Goal: Information Seeking & Learning: Learn about a topic

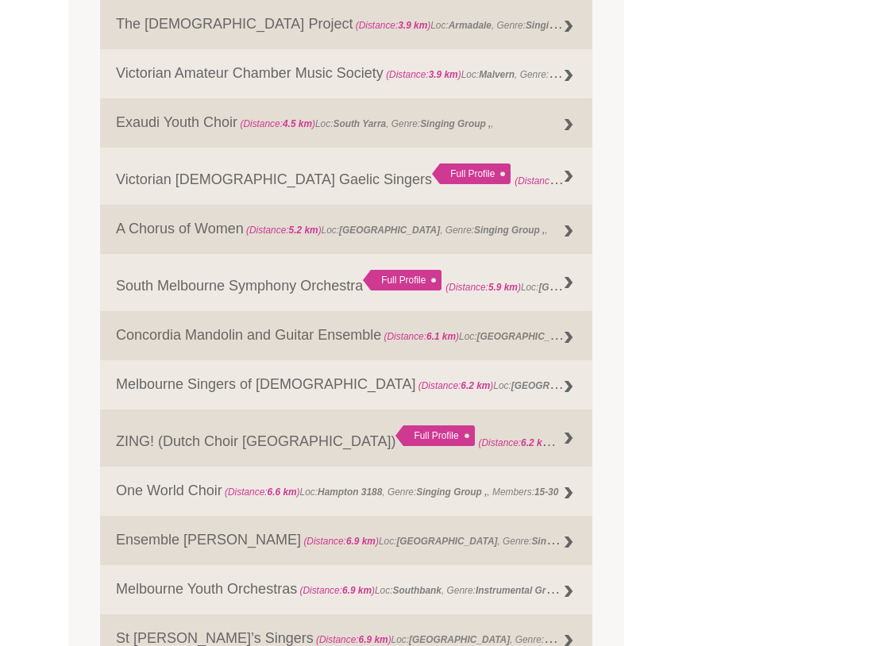
scroll to position [998, 0]
click at [202, 494] on link "One World Choir (Distance: 6.6 km ) Loc: Hampton 3188 , Genre: Singing Group , …" at bounding box center [346, 491] width 492 height 49
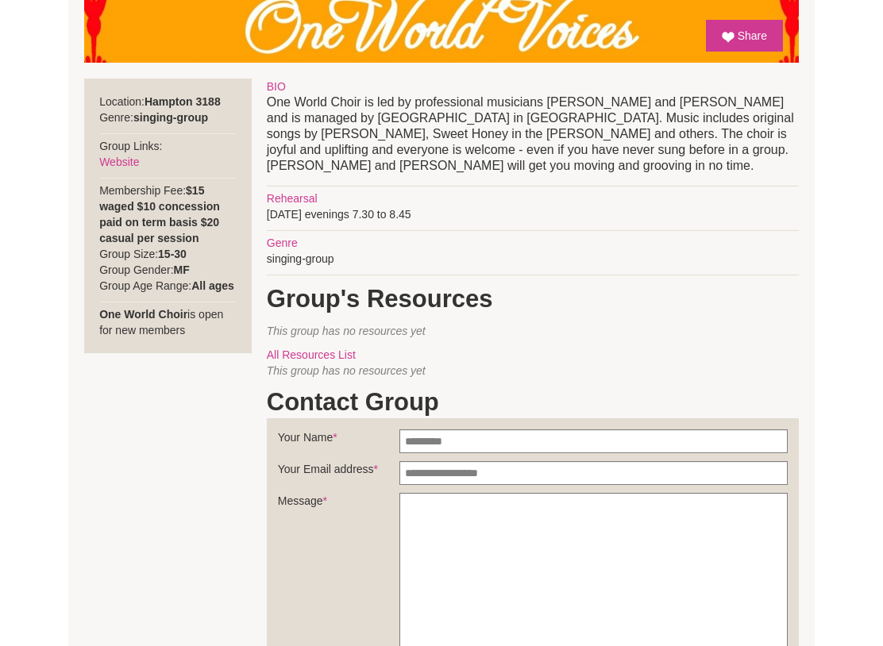
scroll to position [520, 0]
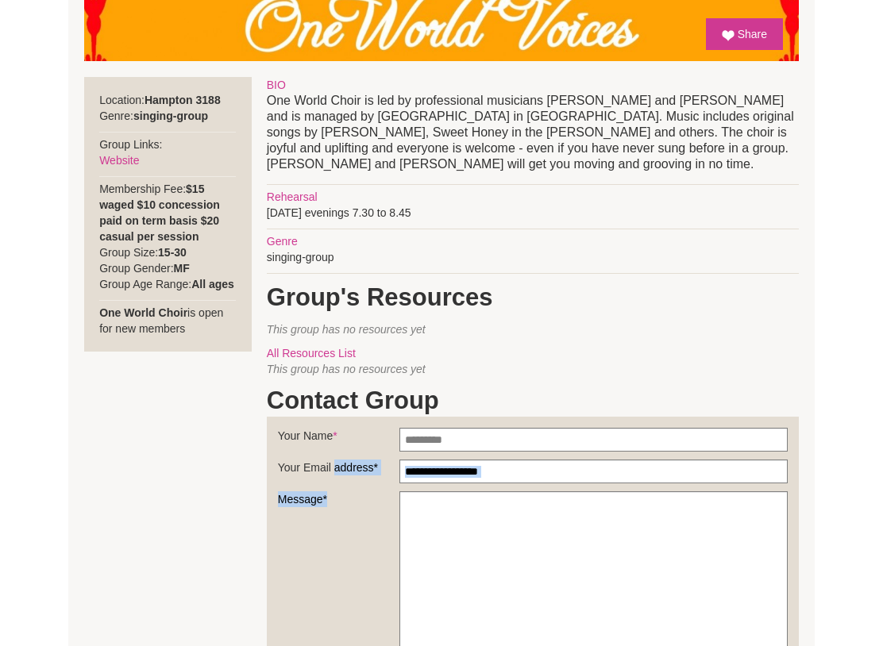
click at [834, 407] on div "Blog Support Us Contact Us Member Login 0 About Us What We Do" at bounding box center [441, 287] width 883 height 1614
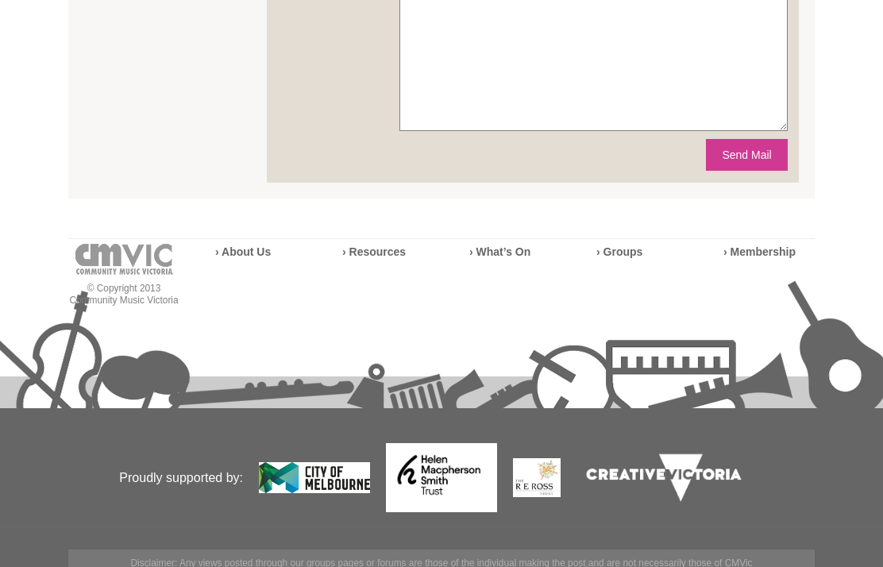
scroll to position [1063, 0]
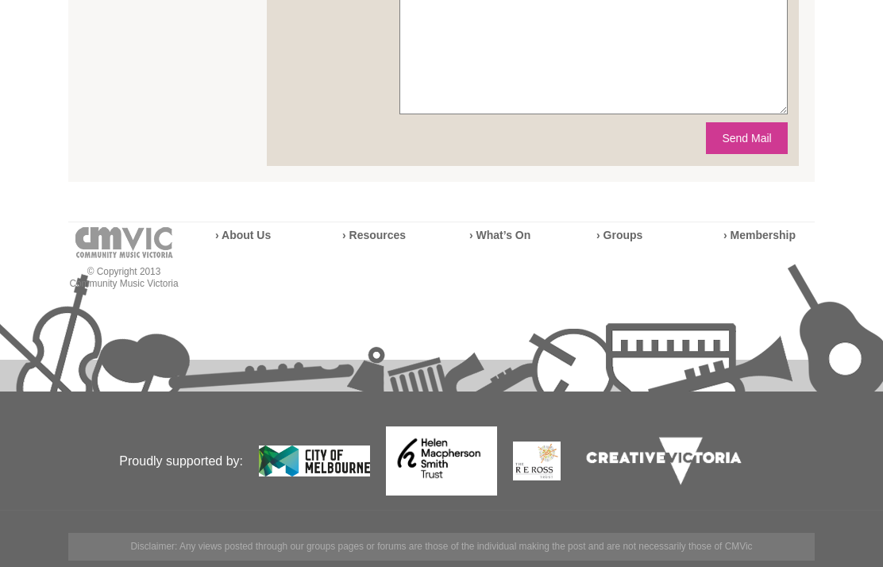
click at [484, 240] on strong "› What’s On" at bounding box center [499, 235] width 61 height 13
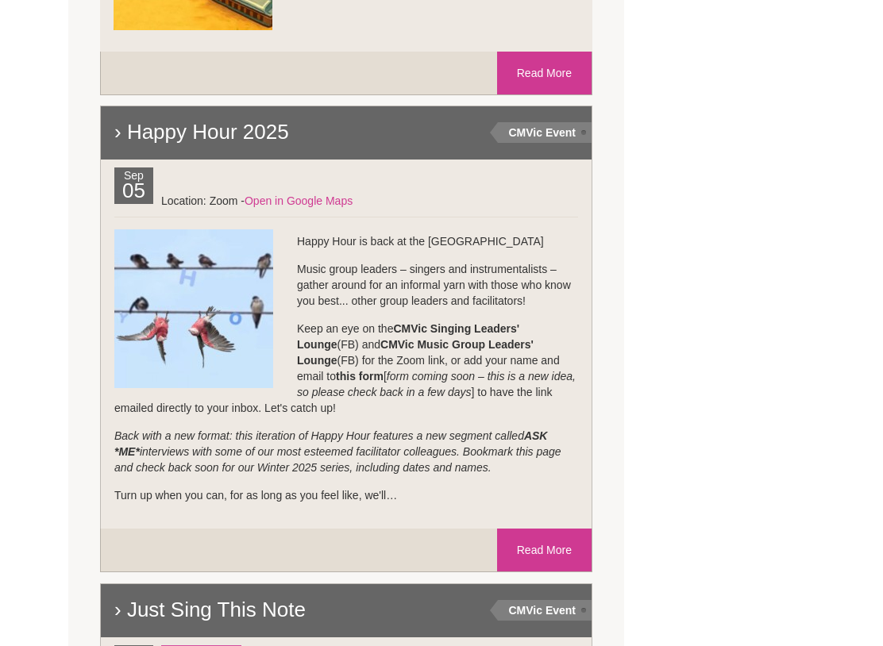
scroll to position [1981, 0]
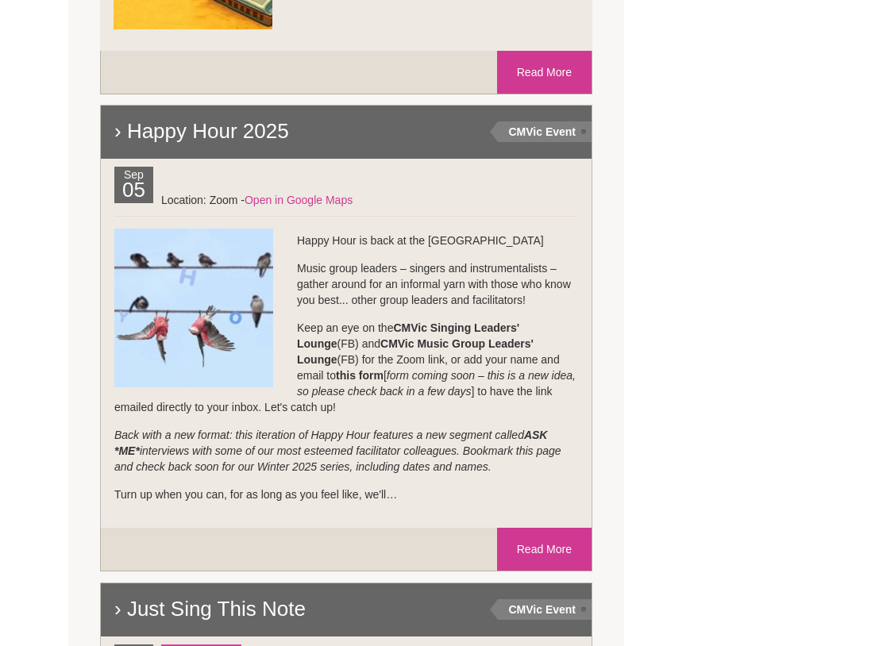
click at [542, 546] on link "Read More" at bounding box center [544, 550] width 94 height 43
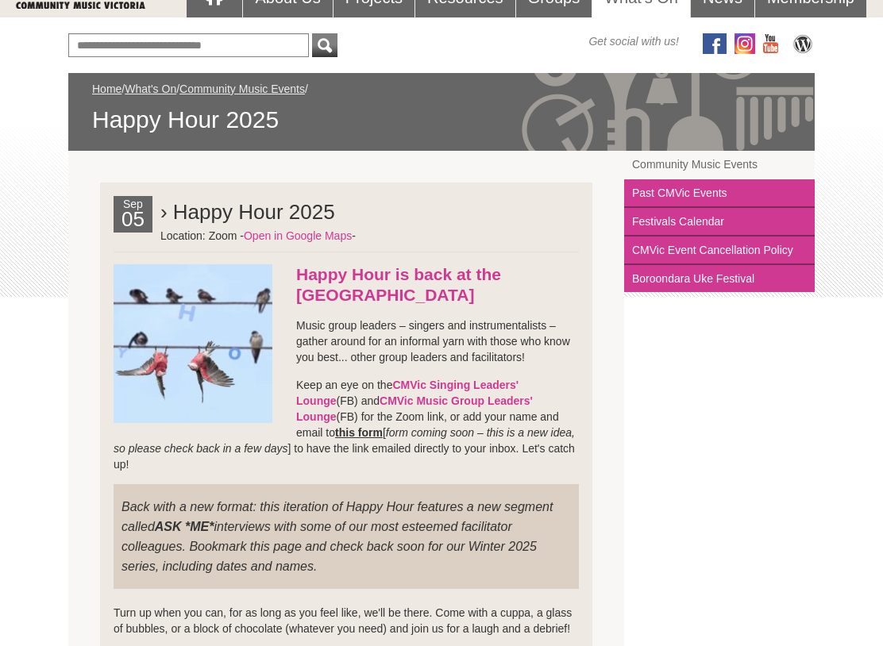
scroll to position [177, 0]
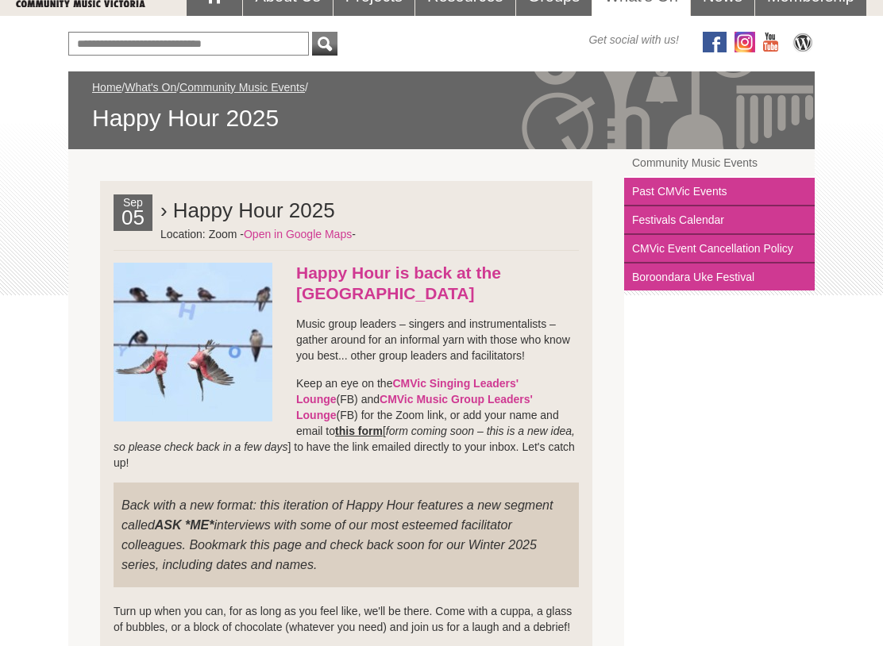
click at [610, 540] on section "Sep 05 › Happy Hour 2025 Location: Zoom - Open in Google Maps - Keep an eye on …" at bounding box center [346, 452] width 556 height 604
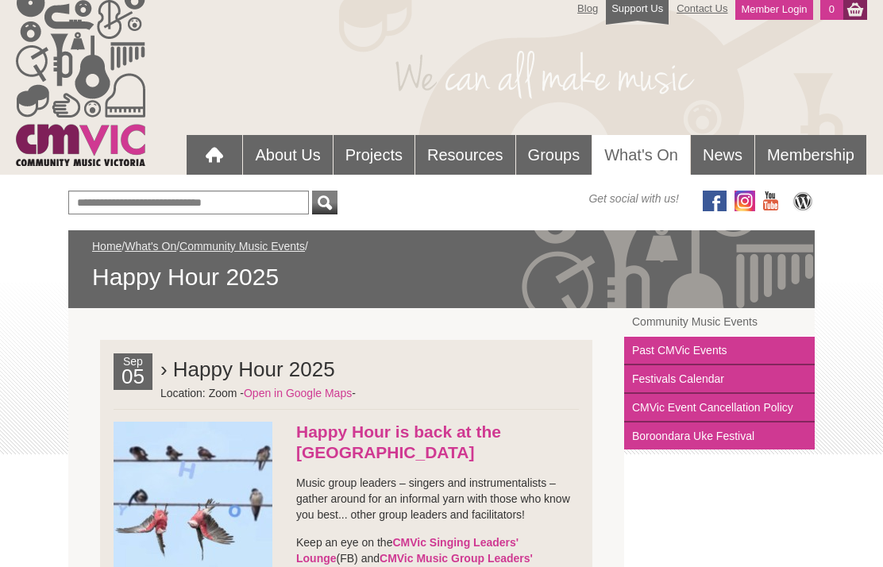
scroll to position [0, 0]
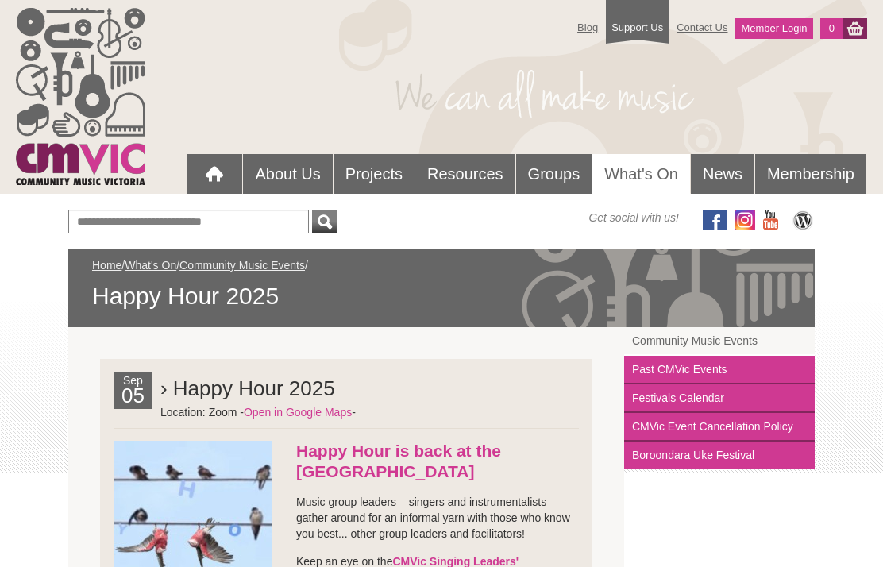
click at [287, 168] on link "About Us" at bounding box center [287, 174] width 89 height 40
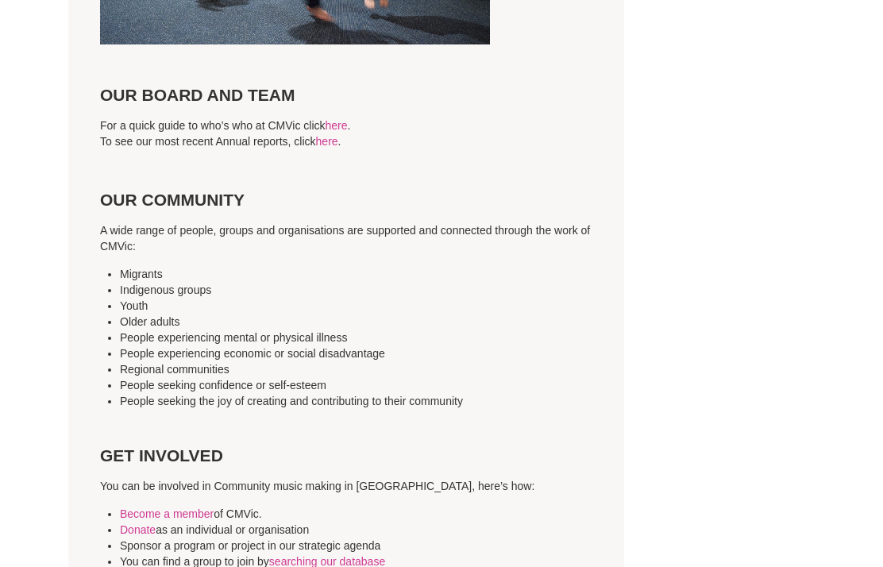
scroll to position [4042, 0]
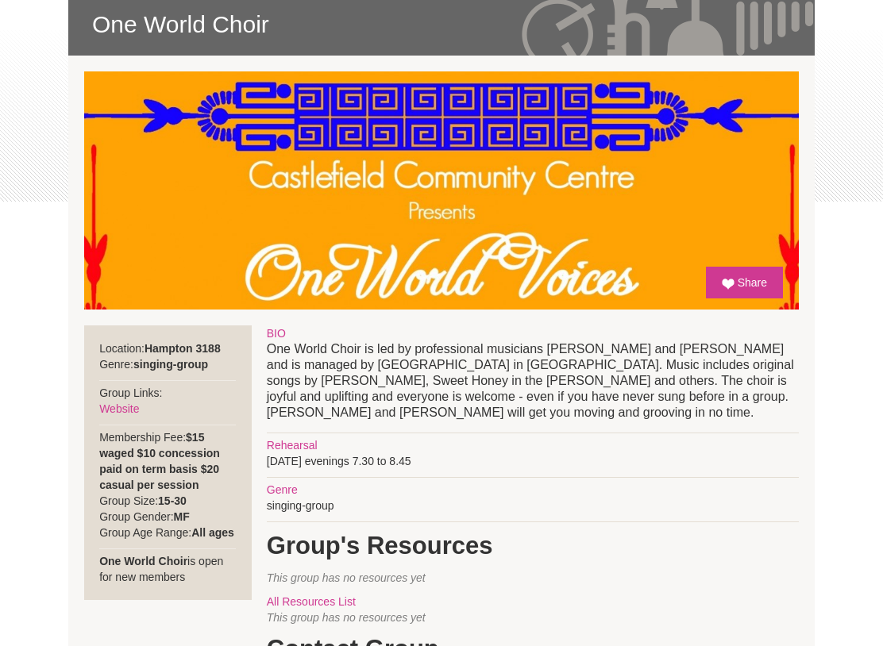
scroll to position [272, 0]
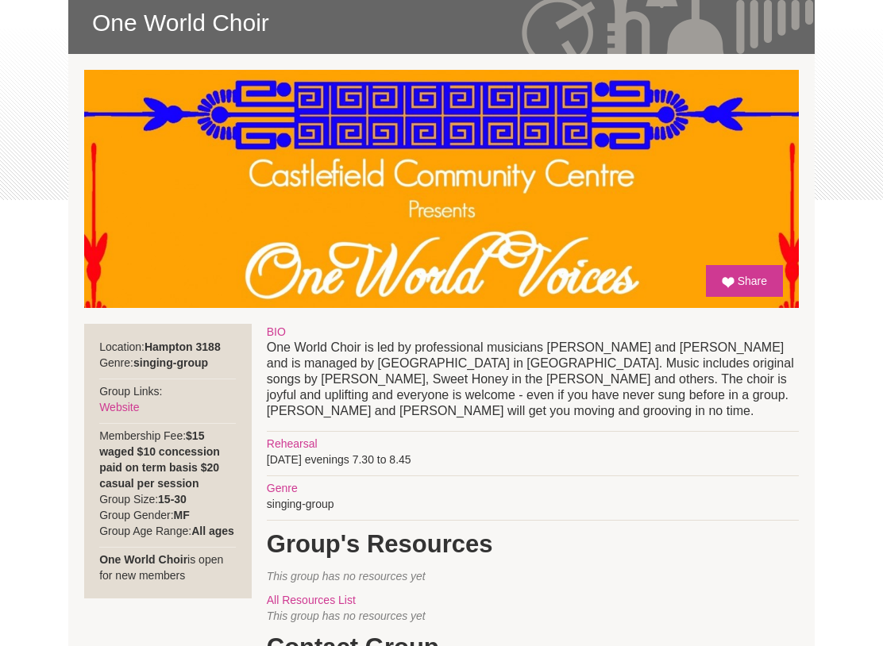
click at [615, 506] on div "BIO One World Choir is led by professional musicians [PERSON_NAME] and [PERSON_…" at bounding box center [533, 649] width 532 height 648
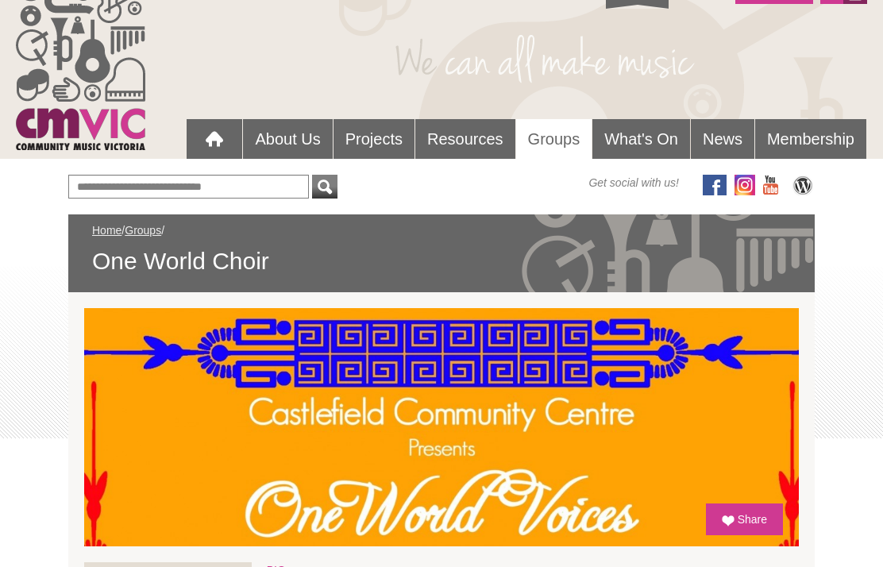
scroll to position [33, 0]
